Goal: Contribute content: Contribute content

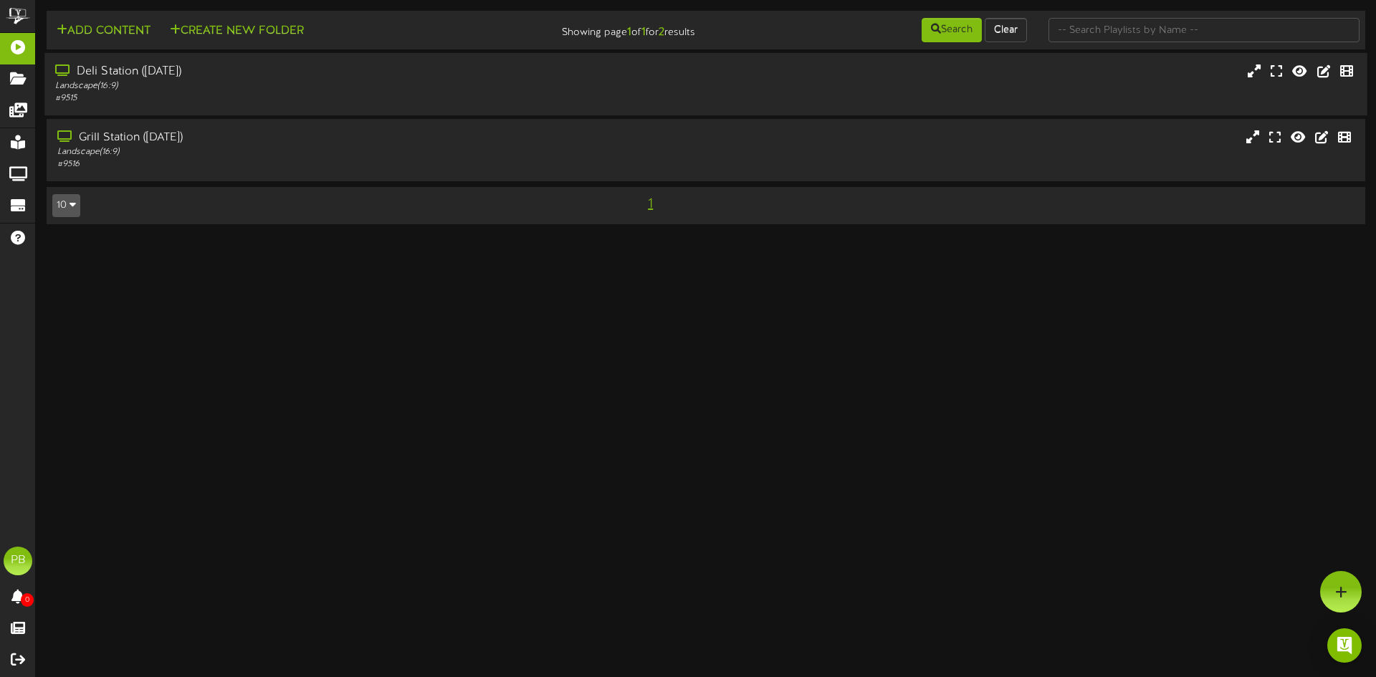
click at [92, 82] on div "Landscape ( 16:9 )" at bounding box center [320, 86] width 530 height 12
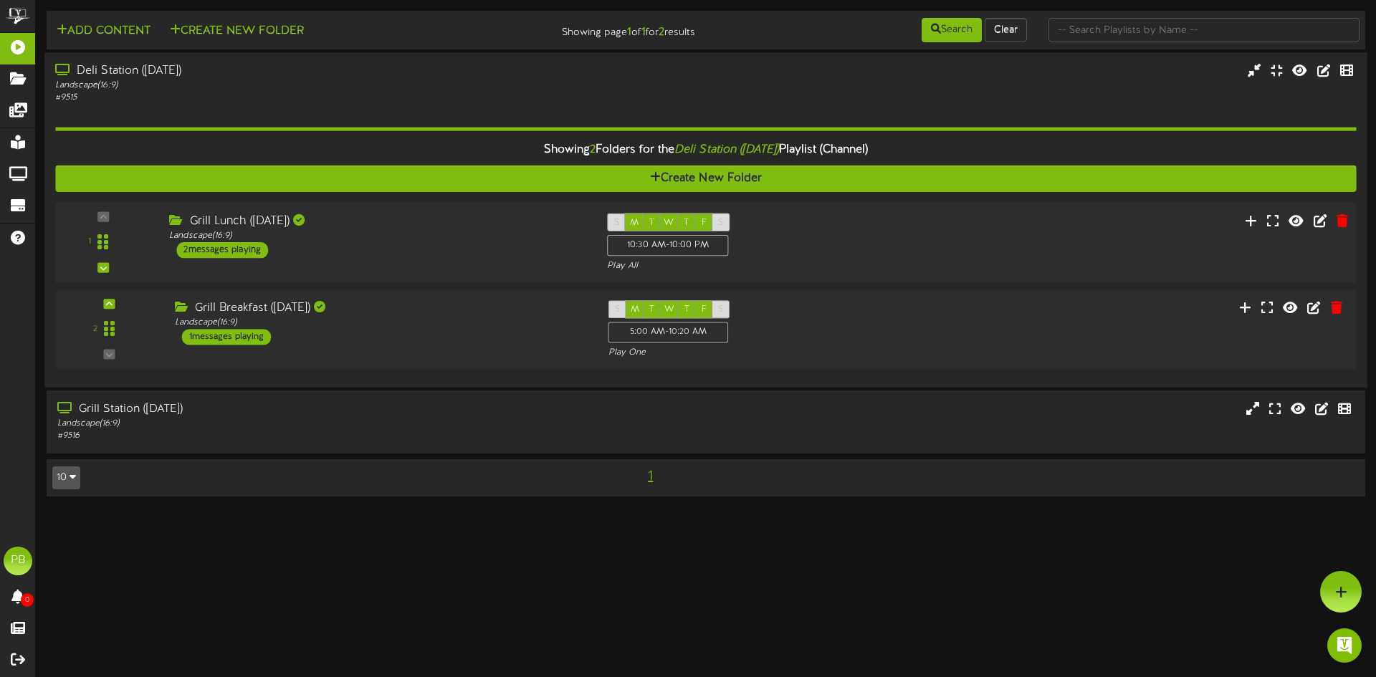
click at [222, 249] on div "2 messages playing" at bounding box center [222, 250] width 92 height 16
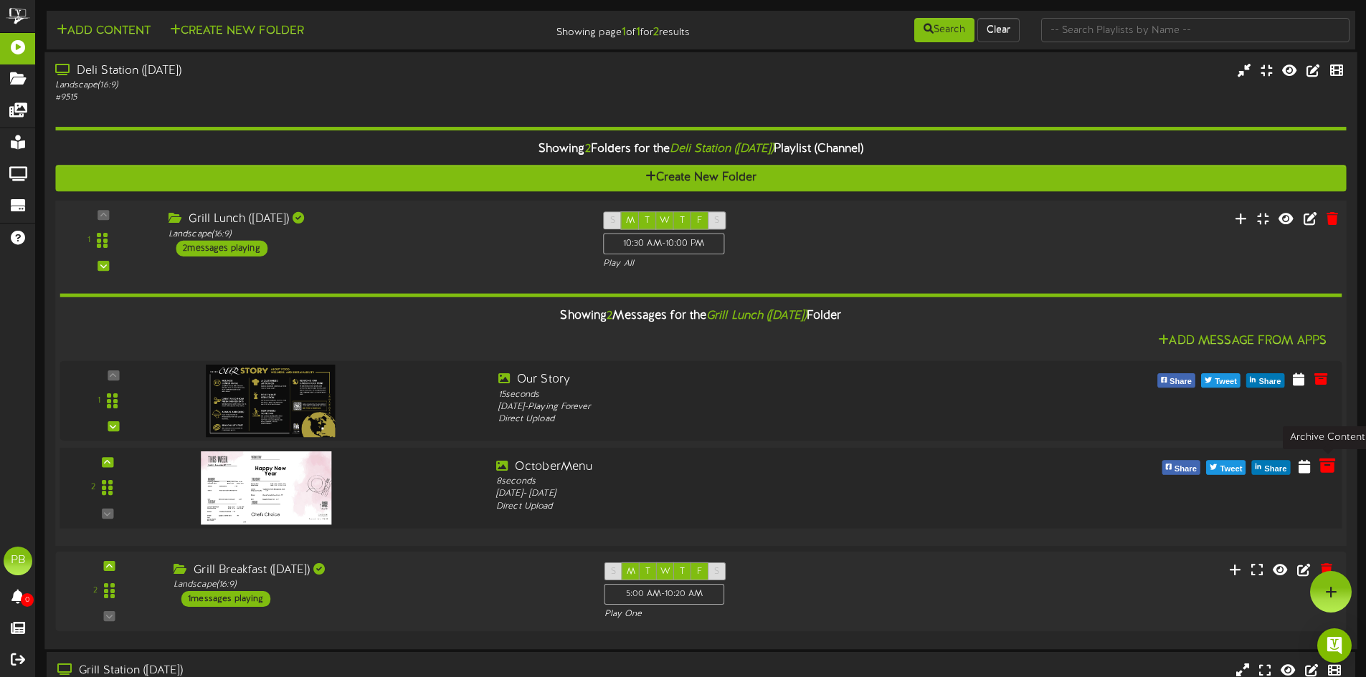
click at [1330, 472] on icon at bounding box center [1327, 466] width 16 height 16
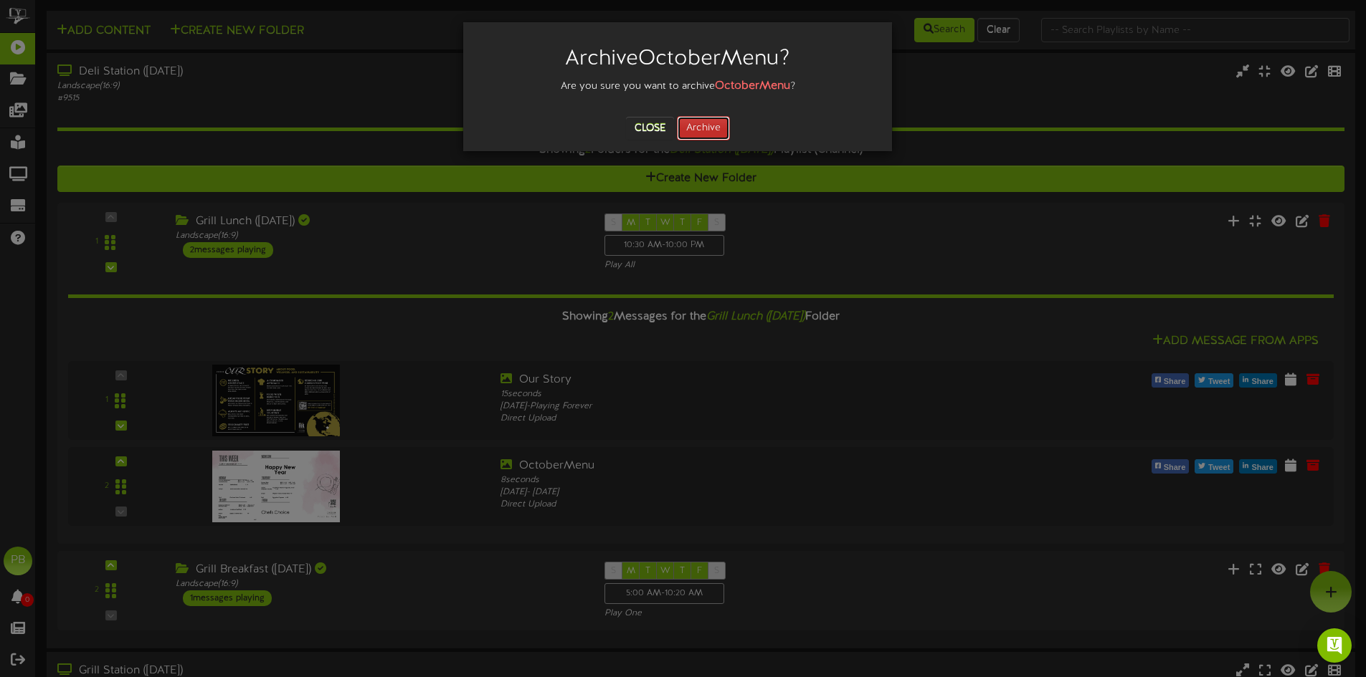
click at [690, 130] on button "Archive" at bounding box center [703, 128] width 53 height 24
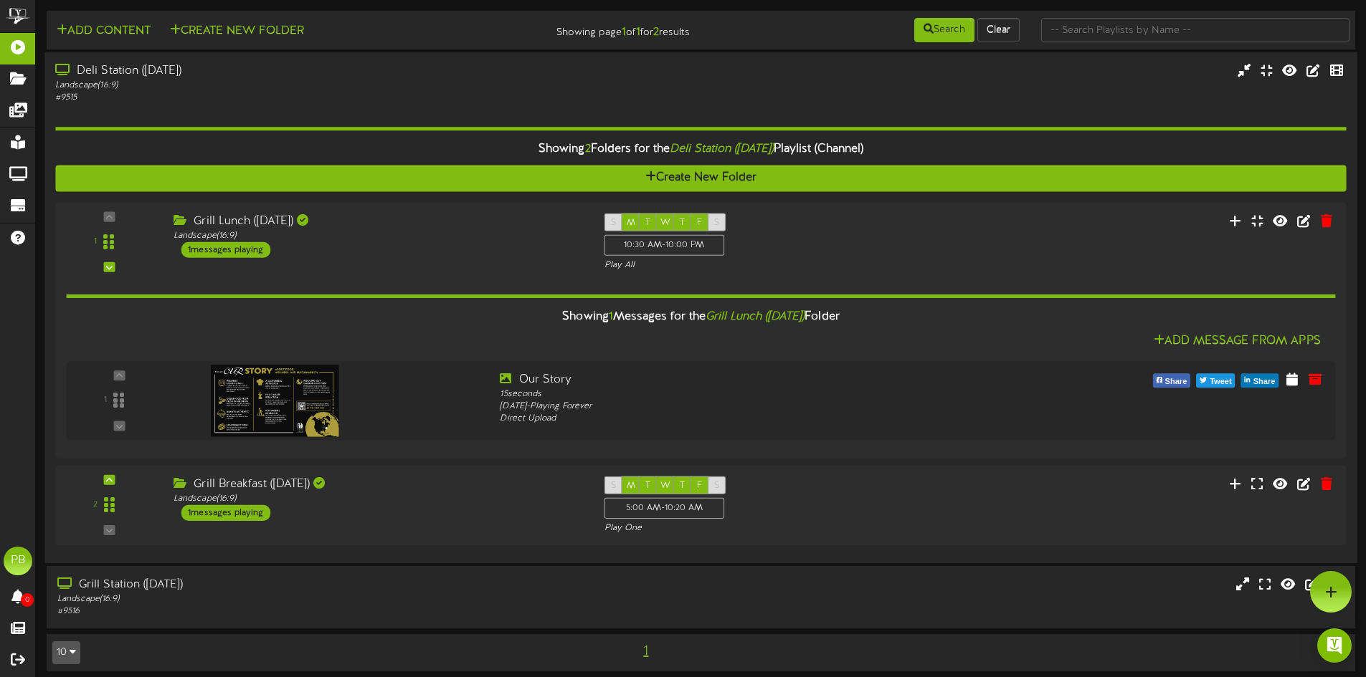
click at [108, 71] on div "Deli Station ([DATE])" at bounding box center [317, 71] width 525 height 16
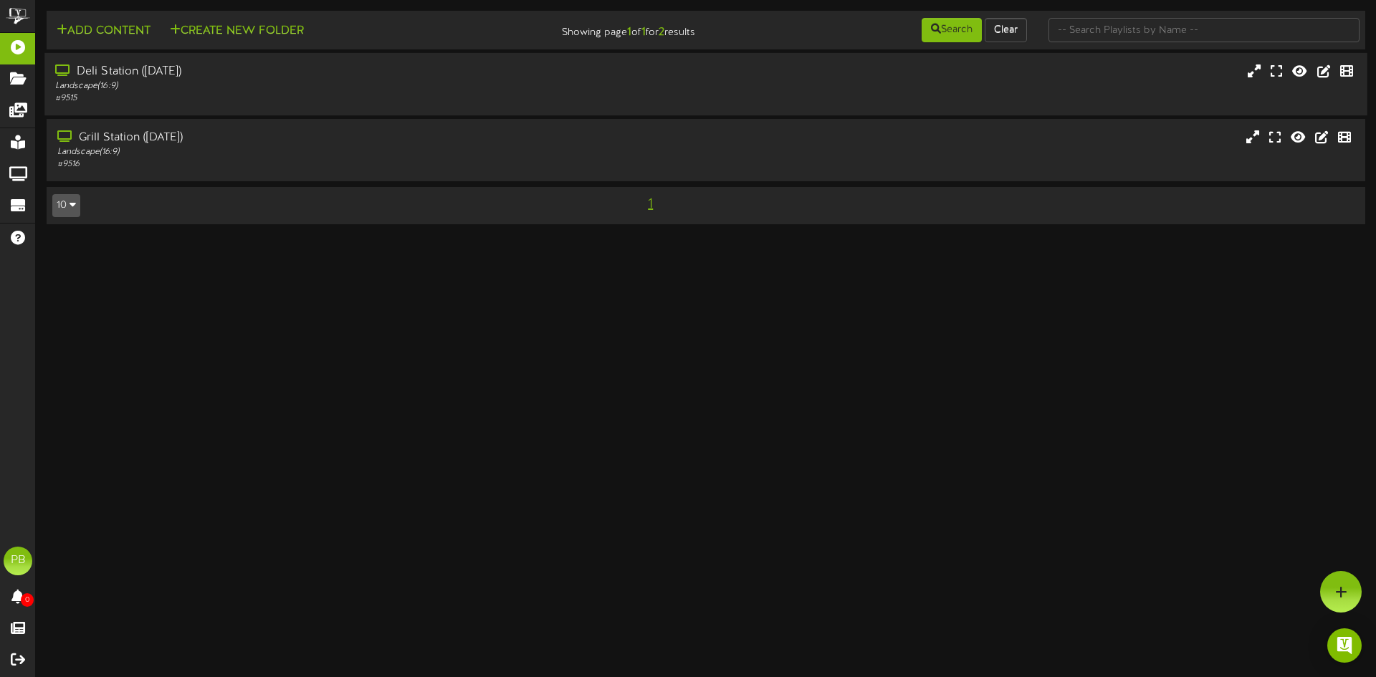
click at [106, 81] on div "Landscape ( 16:9 )" at bounding box center [320, 86] width 530 height 12
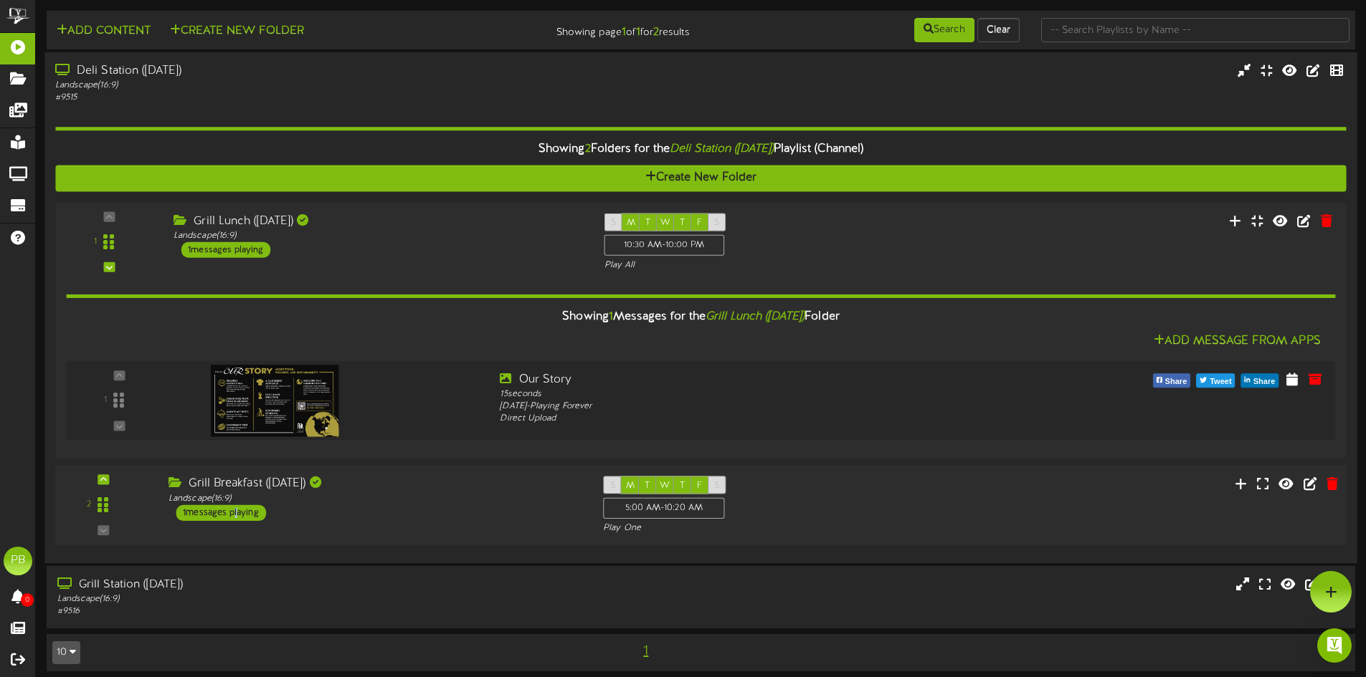
click at [234, 520] on div "1 messages playing" at bounding box center [221, 513] width 90 height 16
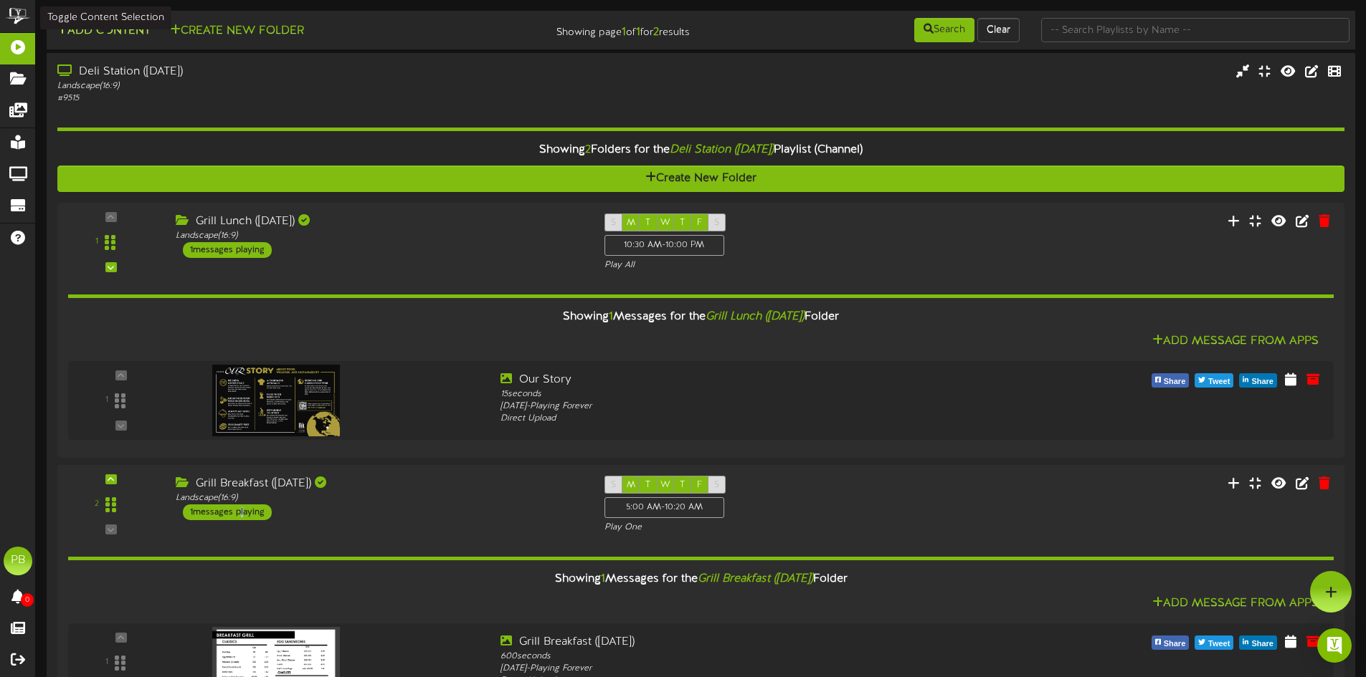
click at [102, 37] on button "Add Content" at bounding box center [103, 31] width 103 height 18
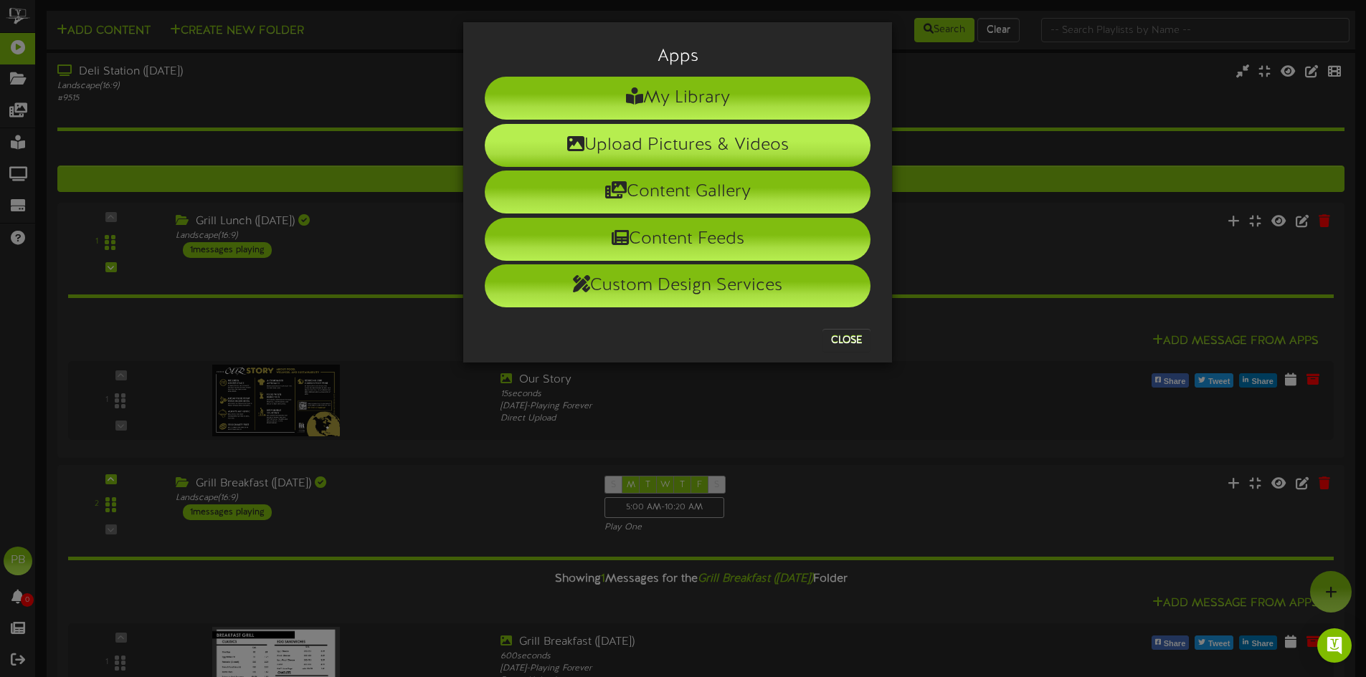
click at [692, 146] on li "Upload Pictures & Videos" at bounding box center [678, 145] width 386 height 43
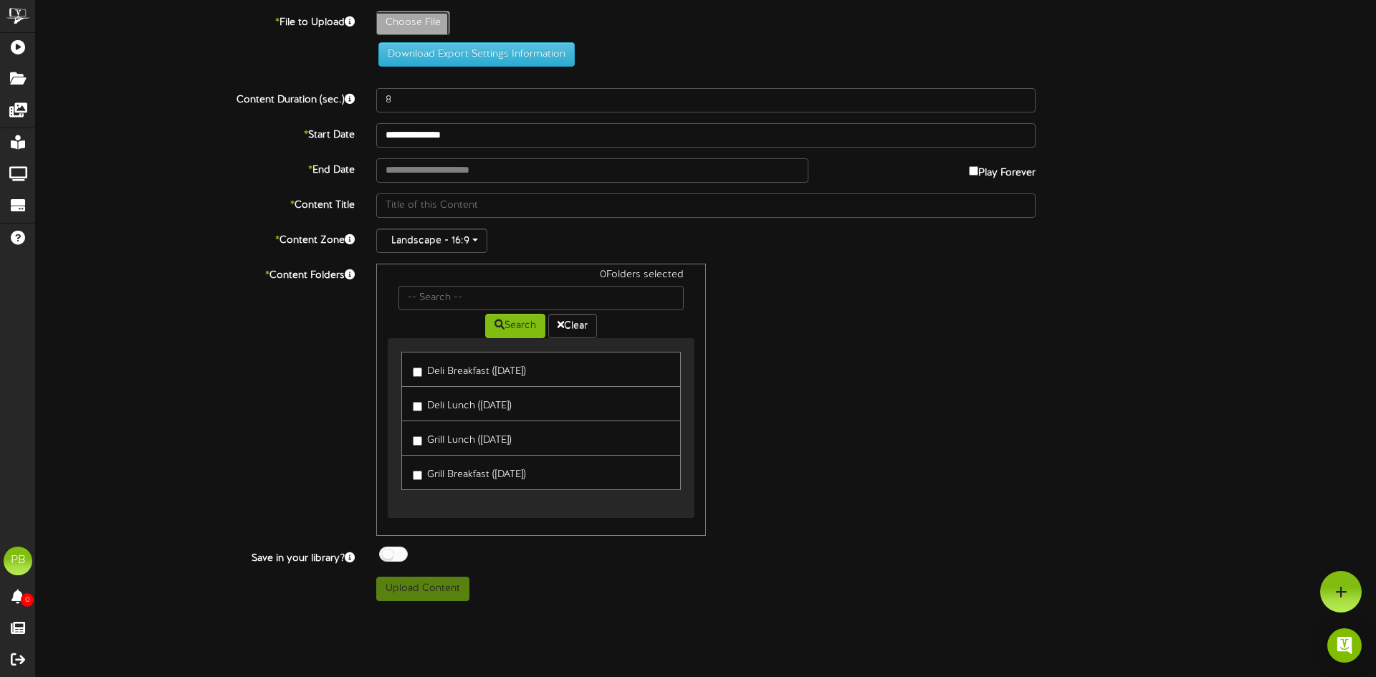
type input "**********"
type input "octobermenupptx-Read-Only"
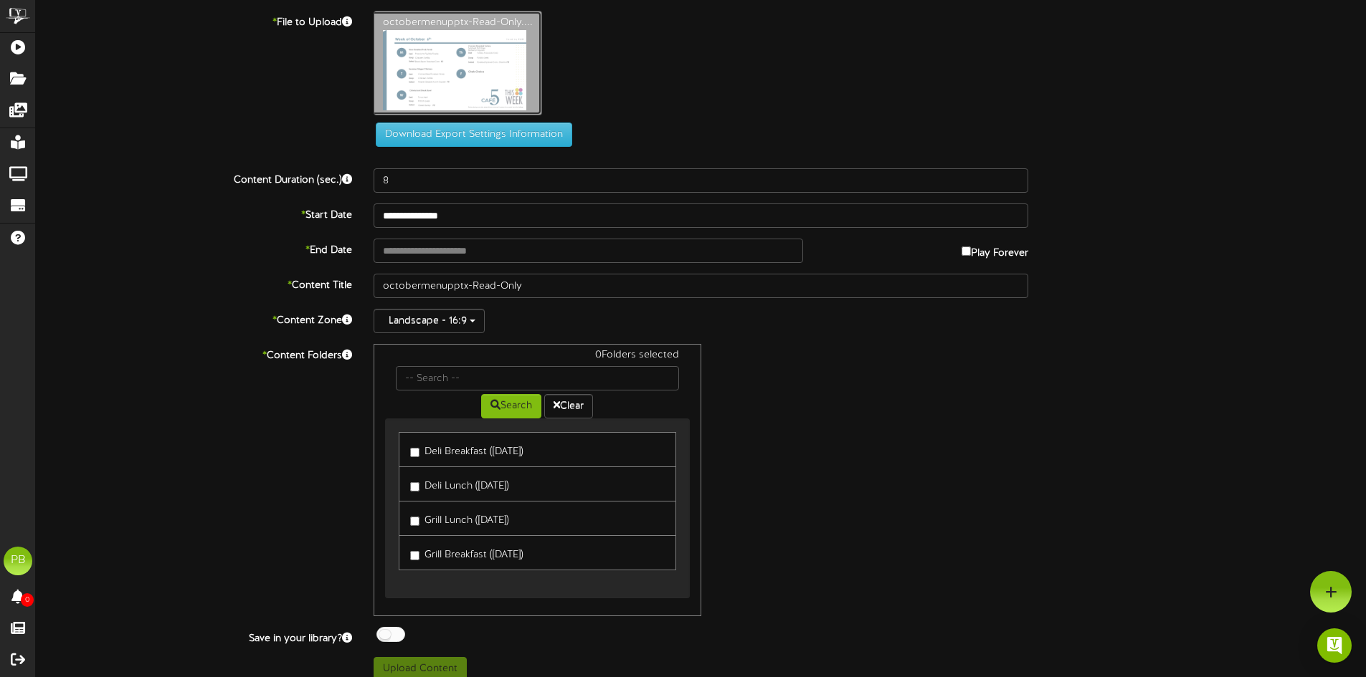
click at [451, 248] on input "text" at bounding box center [587, 251] width 429 height 24
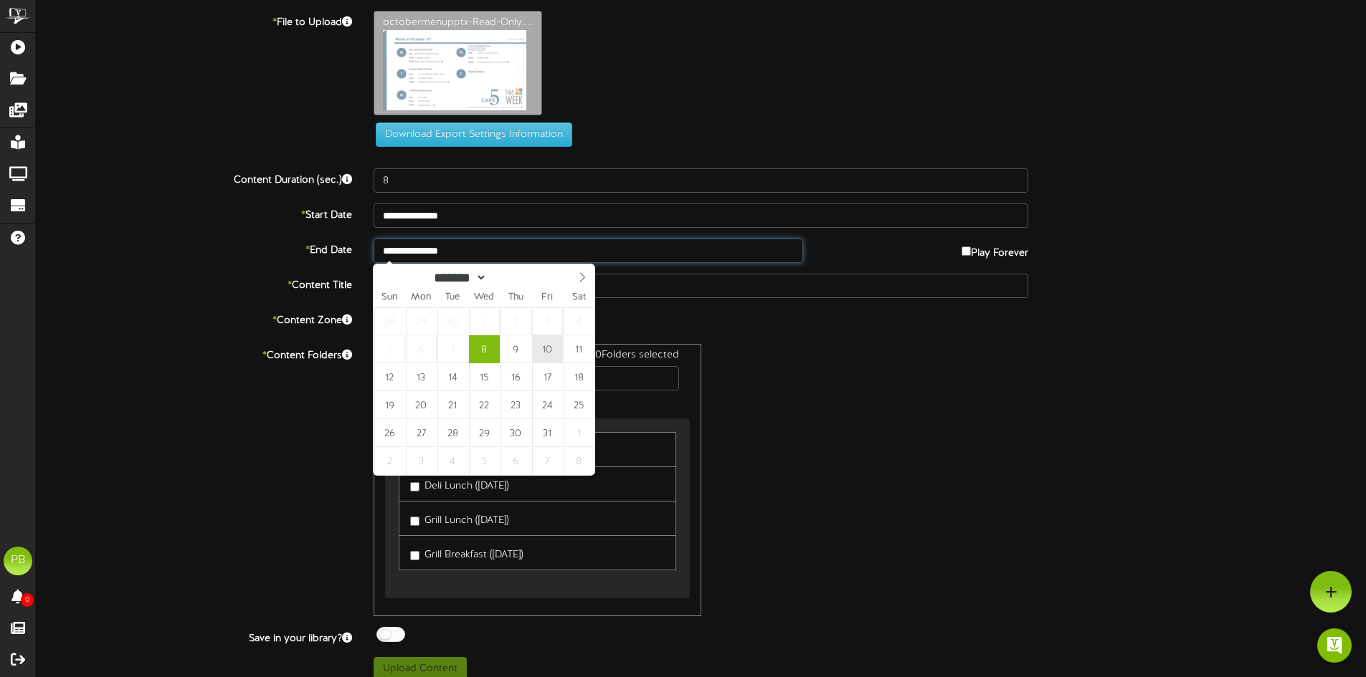
type input "**********"
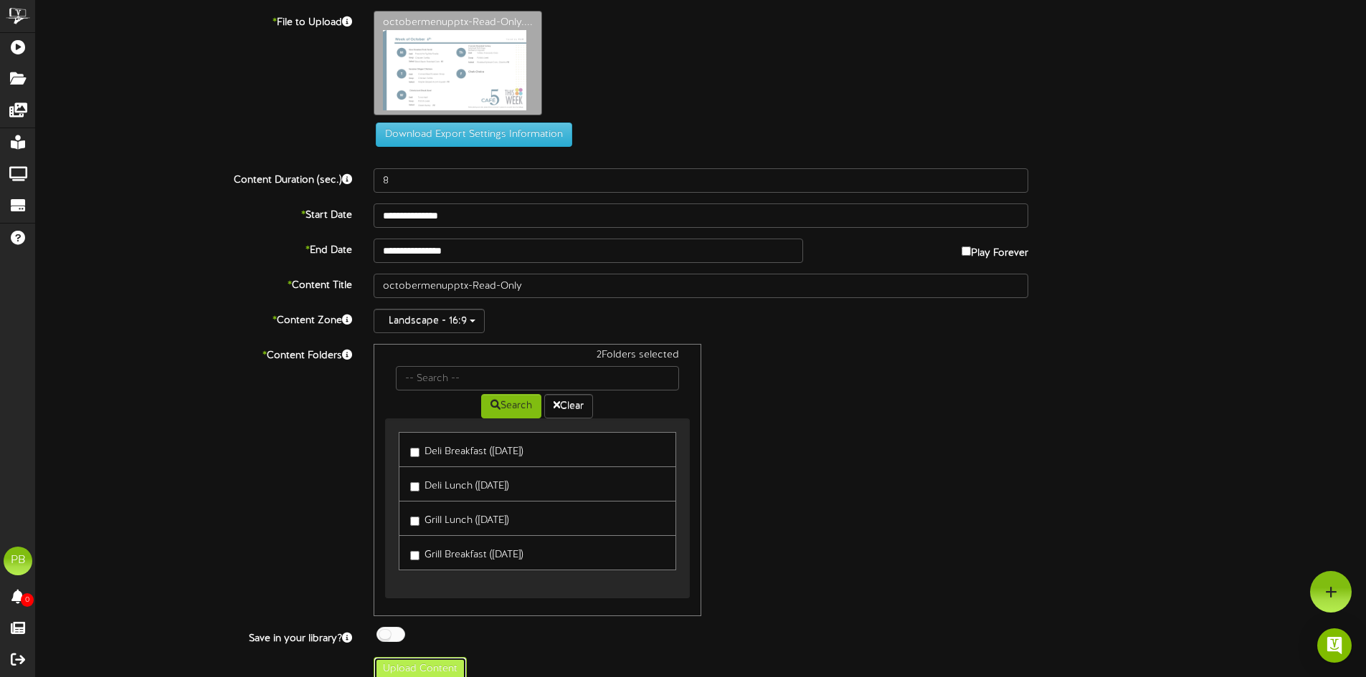
click at [437, 669] on button "Upload Content" at bounding box center [419, 669] width 93 height 24
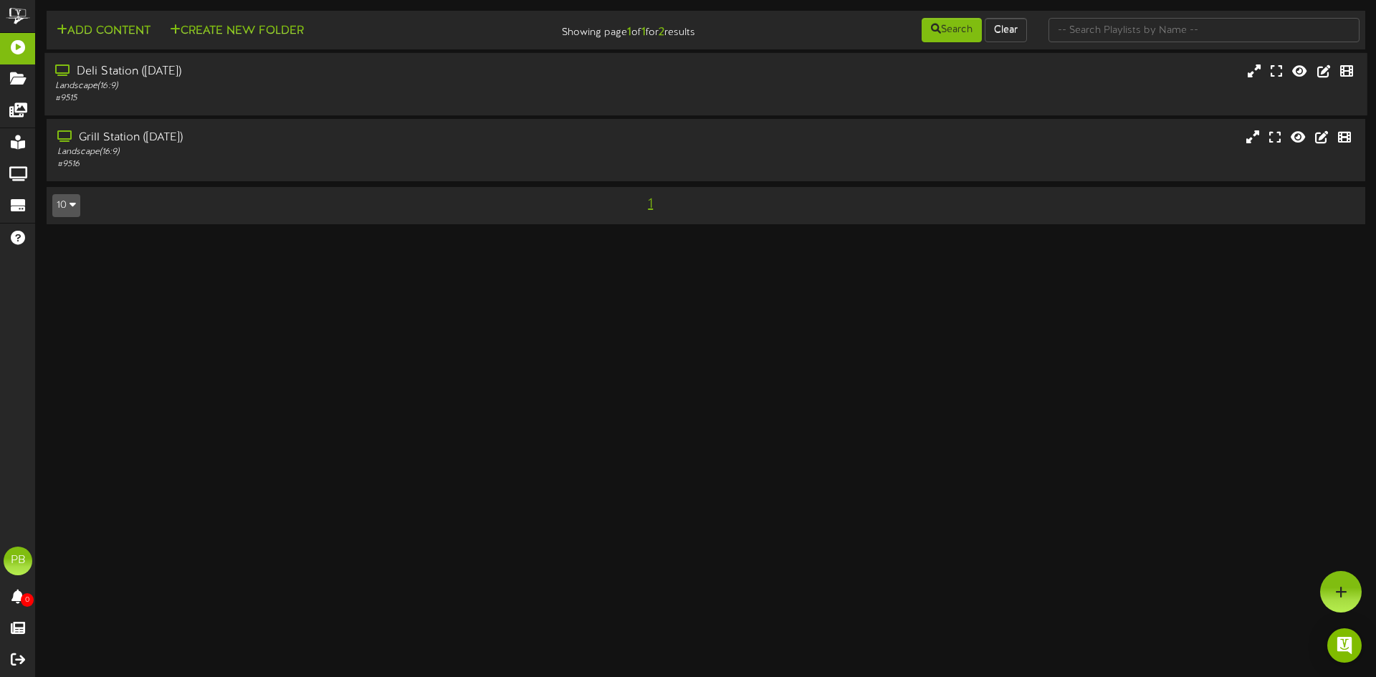
click at [87, 79] on div "Deli Station ([DATE])" at bounding box center [320, 72] width 530 height 16
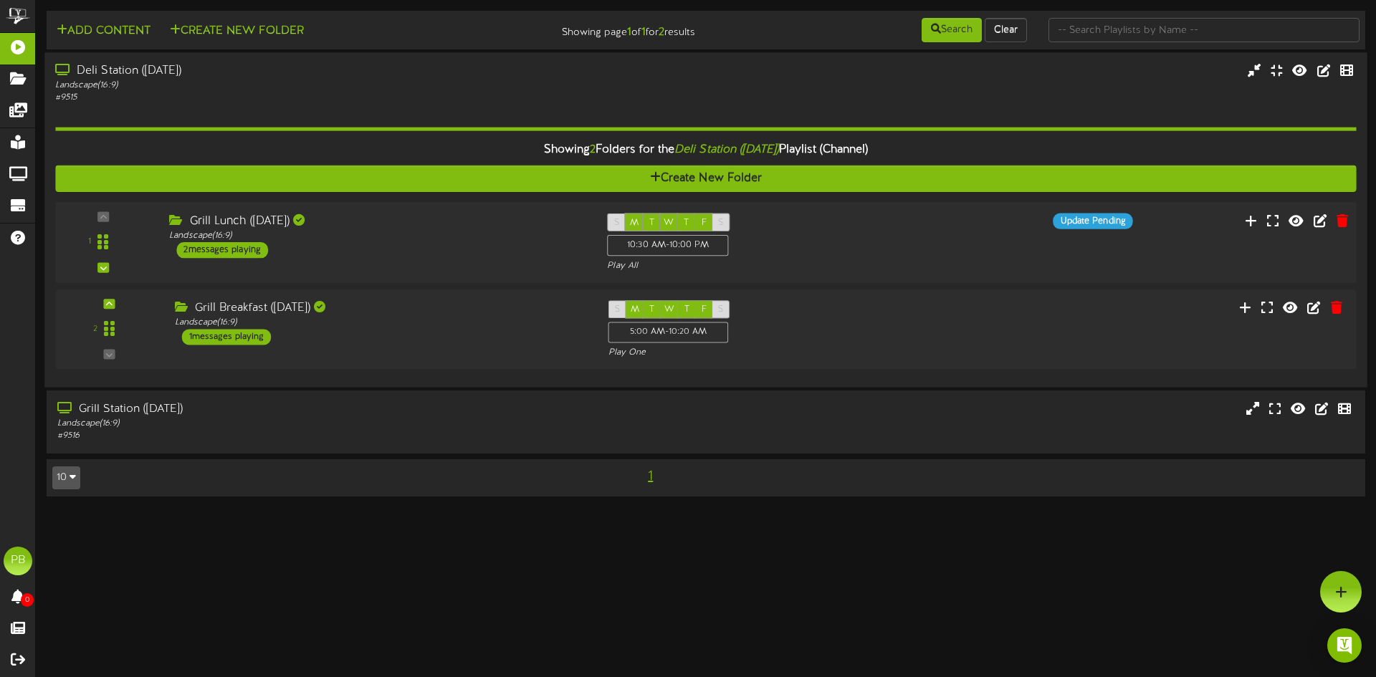
click at [210, 252] on div "2 messages playing" at bounding box center [222, 250] width 92 height 16
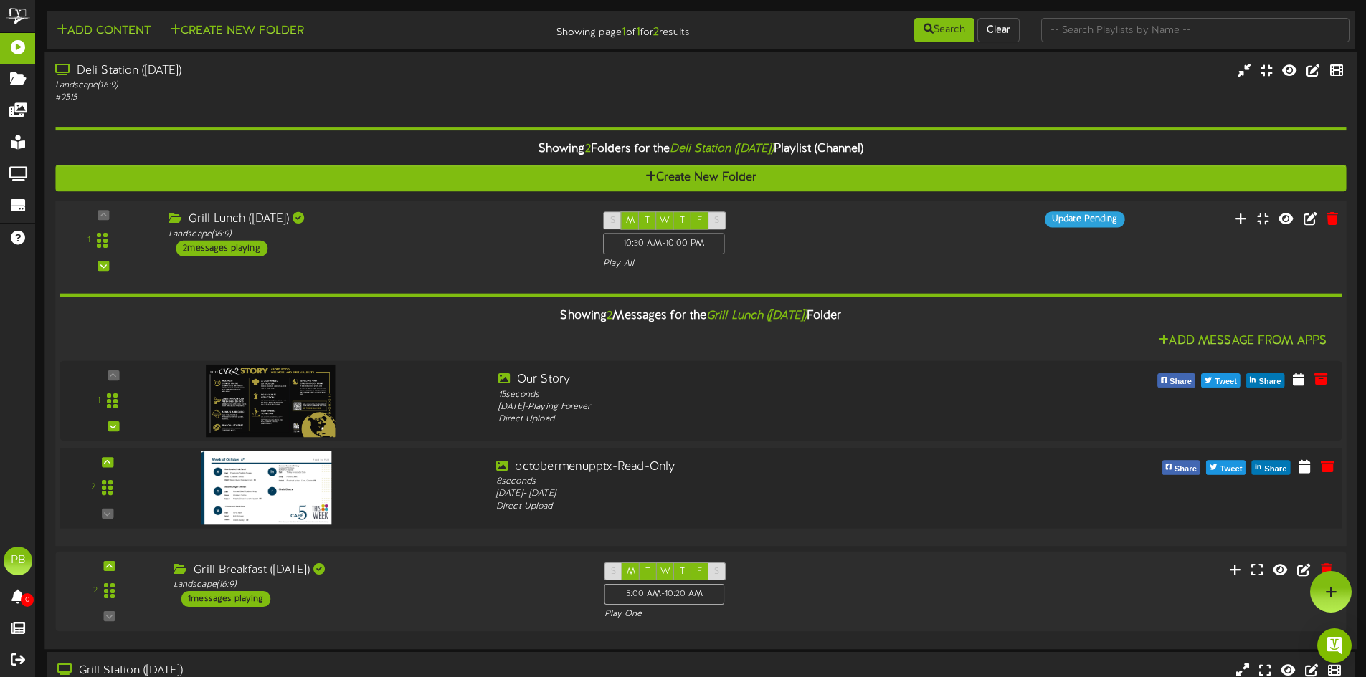
click at [297, 497] on img at bounding box center [266, 488] width 130 height 73
